Goal: Understand process/instructions: Learn how to perform a task or action

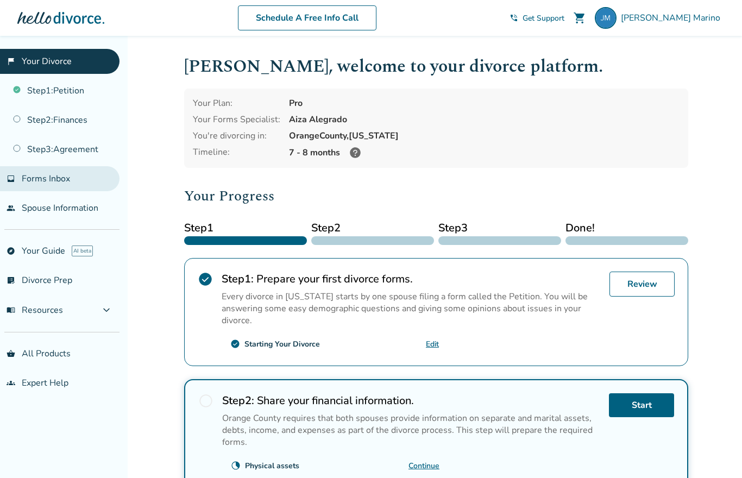
click at [30, 181] on span "Forms Inbox" at bounding box center [46, 179] width 48 height 12
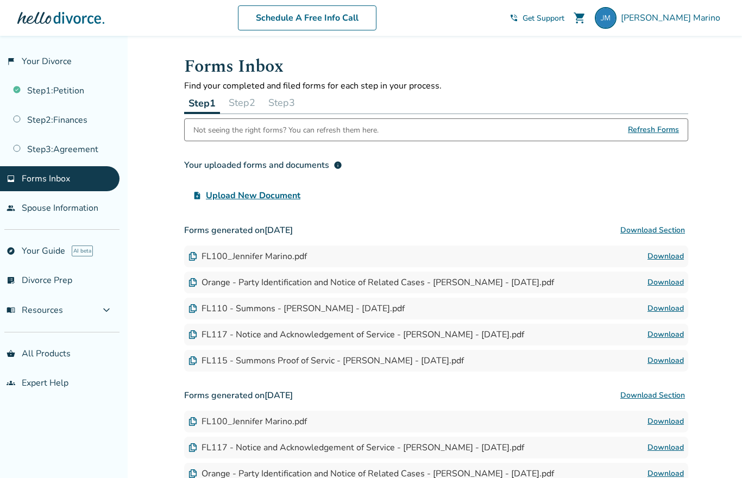
click at [658, 128] on span "Refresh Forms" at bounding box center [653, 130] width 51 height 22
click at [657, 133] on span "Refresh Forms" at bounding box center [653, 130] width 51 height 22
click at [655, 135] on span "Refresh Forms" at bounding box center [653, 130] width 51 height 22
click at [41, 260] on link "explore Your Guide AI beta" at bounding box center [60, 250] width 120 height 25
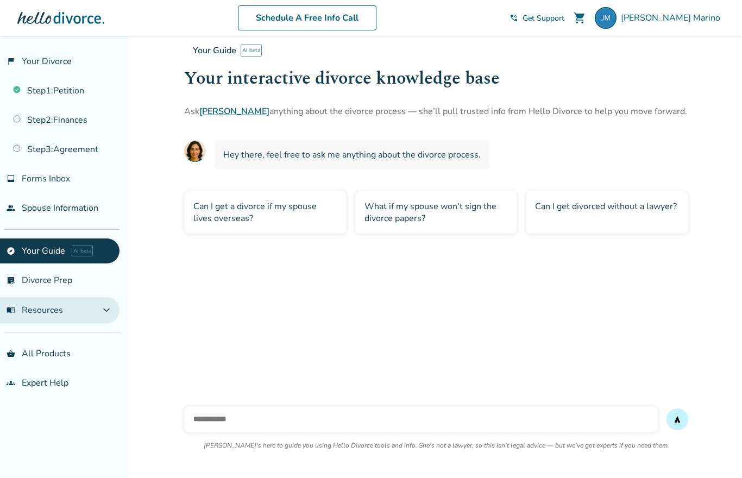
click at [61, 316] on span "menu_book Resources" at bounding box center [35, 310] width 56 height 12
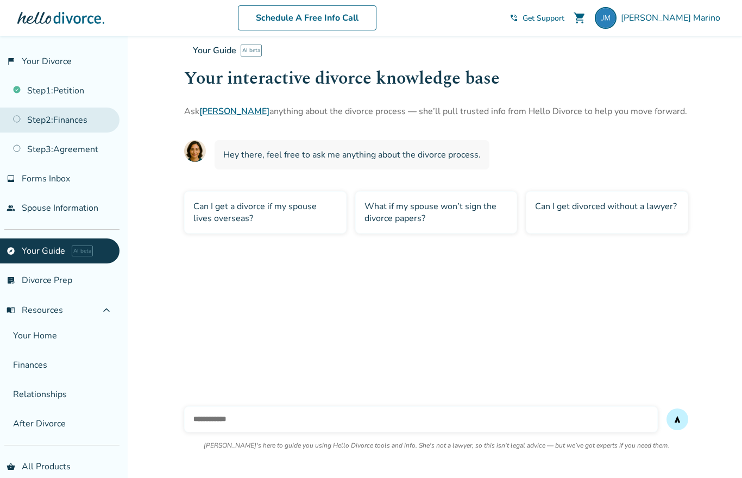
click at [56, 129] on link "Step 2 : Finances" at bounding box center [60, 120] width 120 height 25
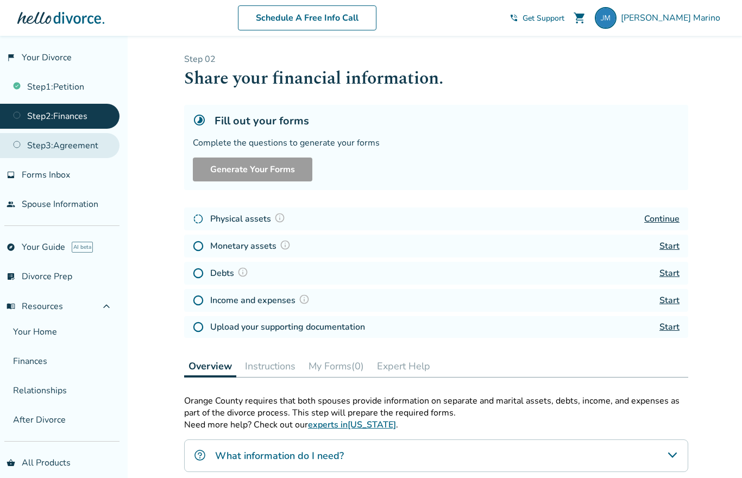
click at [53, 149] on link "Step 3 : Agreement" at bounding box center [60, 145] width 120 height 25
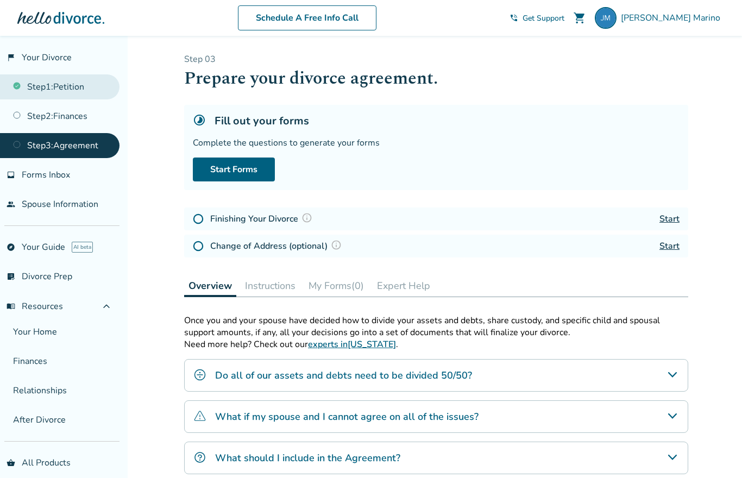
click at [47, 93] on link "Step 1 : Petition" at bounding box center [60, 86] width 120 height 25
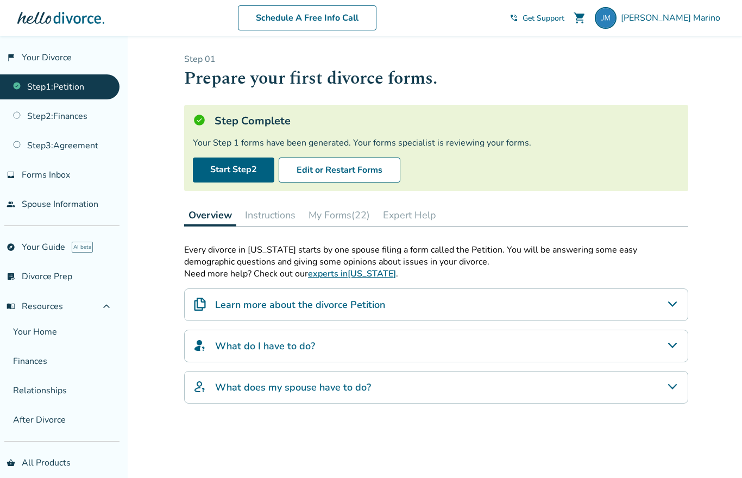
click at [345, 221] on button "My Forms (22)" at bounding box center [339, 215] width 70 height 22
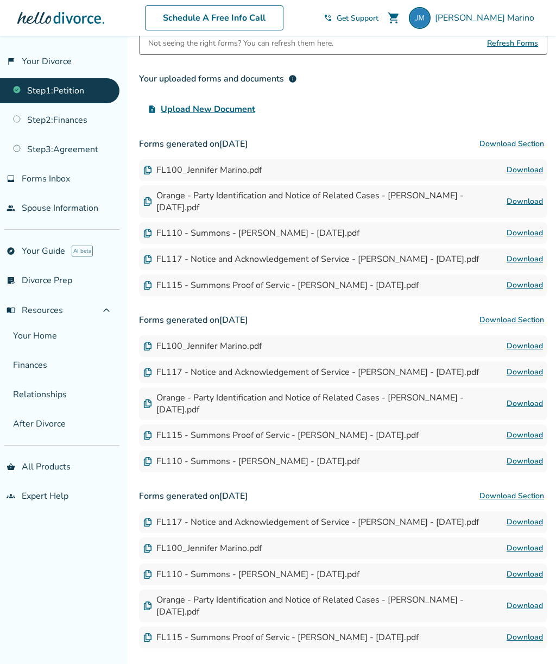
scroll to position [216, 0]
